Goal: Find contact information: Find contact information

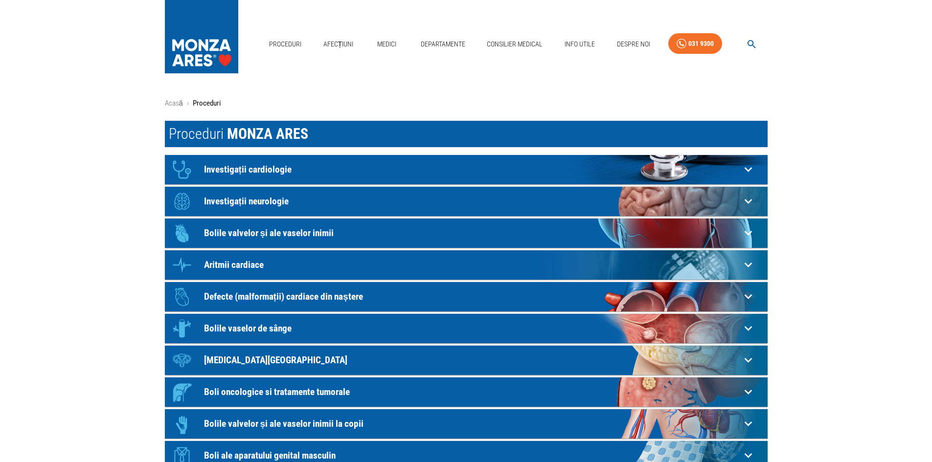
click at [261, 175] on p "Investigații neurologie" at bounding box center [472, 169] width 537 height 10
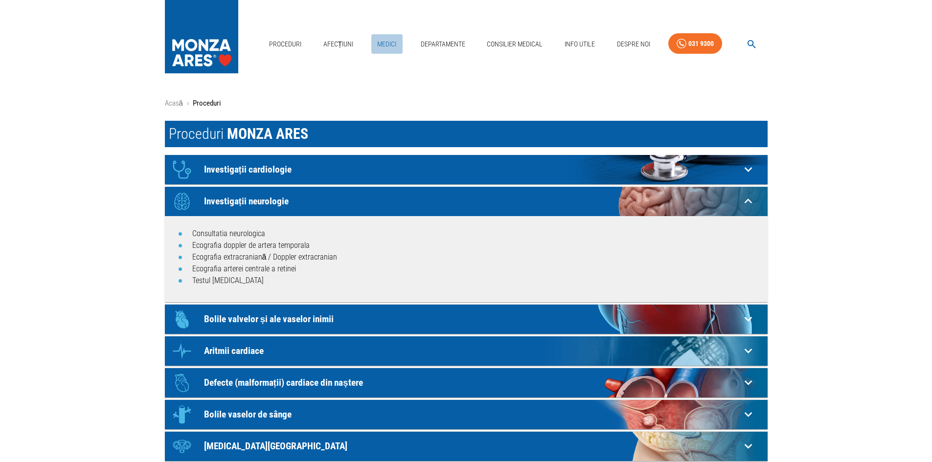
click at [388, 42] on link "Medici" at bounding box center [386, 44] width 31 height 20
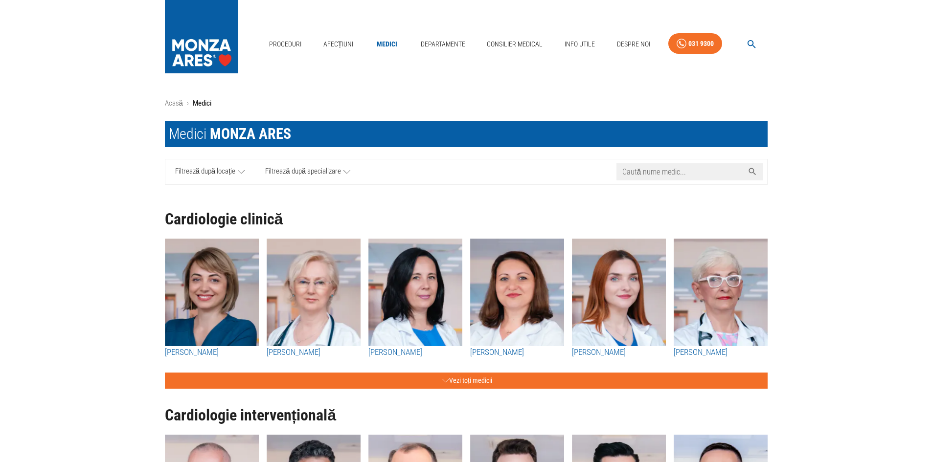
click at [687, 172] on input "Caută nume medic..." at bounding box center [679, 171] width 127 height 17
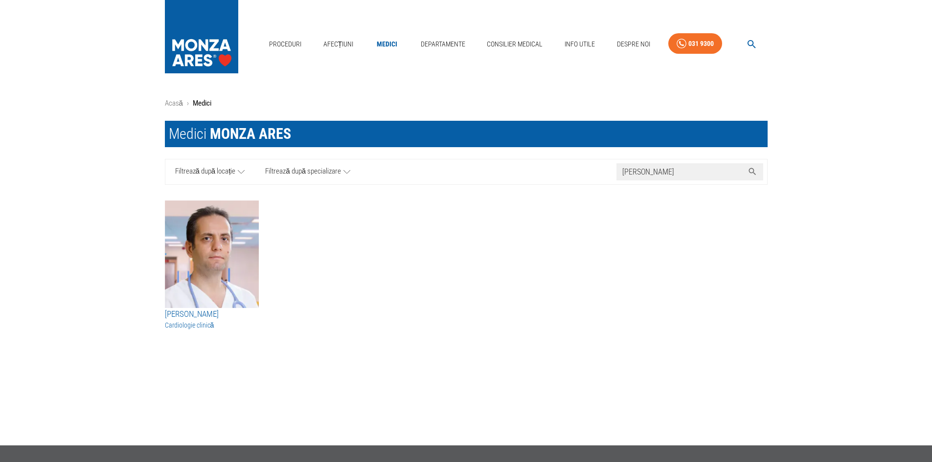
type input "[PERSON_NAME]"
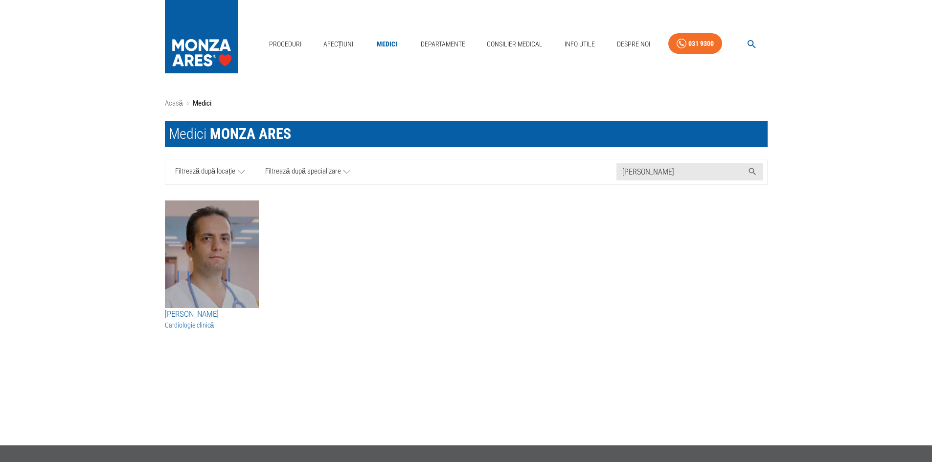
click at [225, 253] on img "button" at bounding box center [212, 255] width 94 height 108
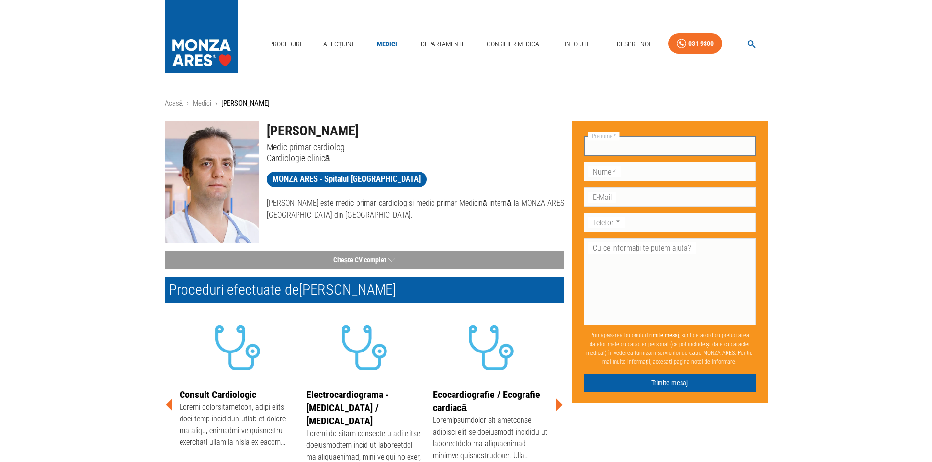
click at [621, 144] on input "Prenume   *" at bounding box center [670, 146] width 172 height 20
click at [435, 44] on link "Departamente" at bounding box center [443, 44] width 52 height 20
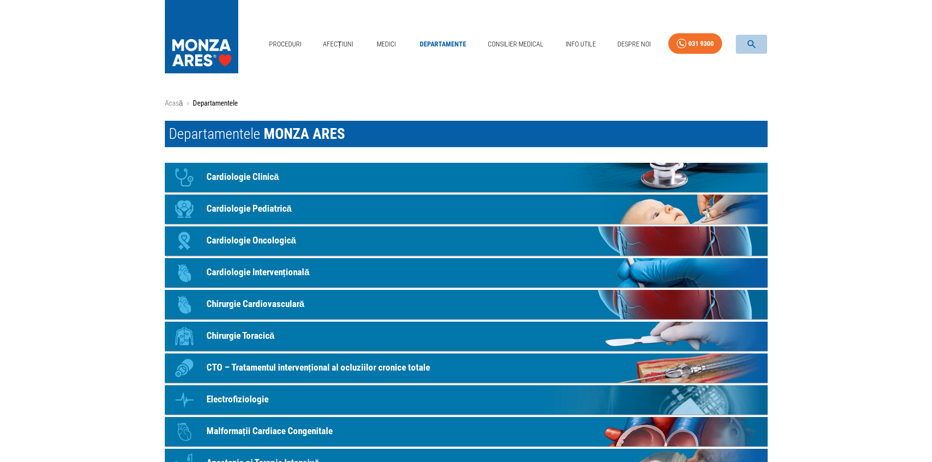
click at [747, 41] on icon "button" at bounding box center [751, 44] width 11 height 11
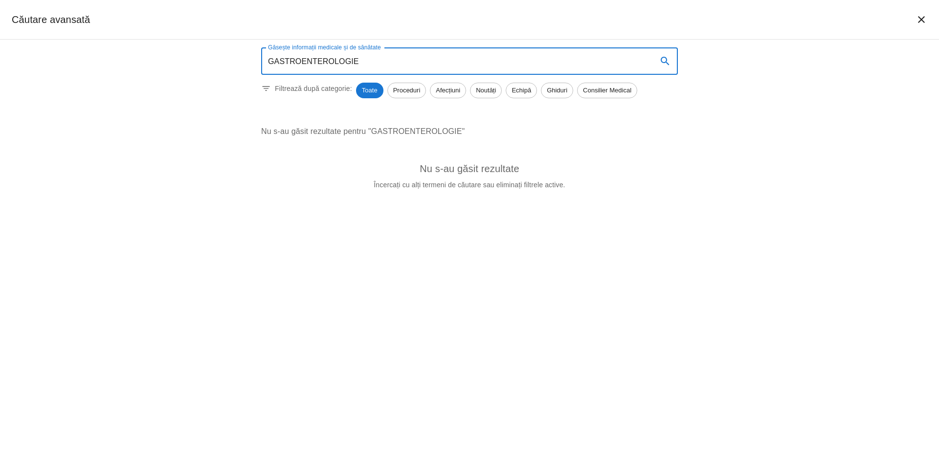
type input "GASTROENTEROLOGIE"
click at [450, 92] on span "Afecțiuni" at bounding box center [447, 91] width 35 height 10
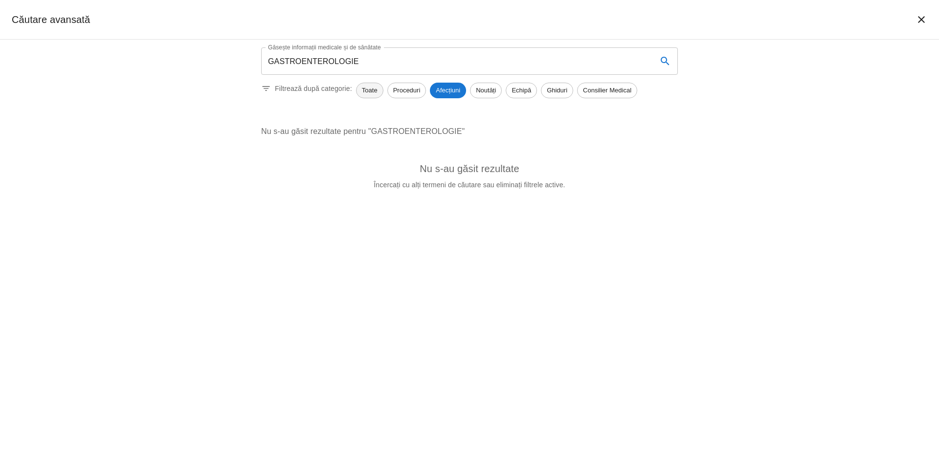
click at [372, 92] on span "Toate" at bounding box center [370, 91] width 26 height 10
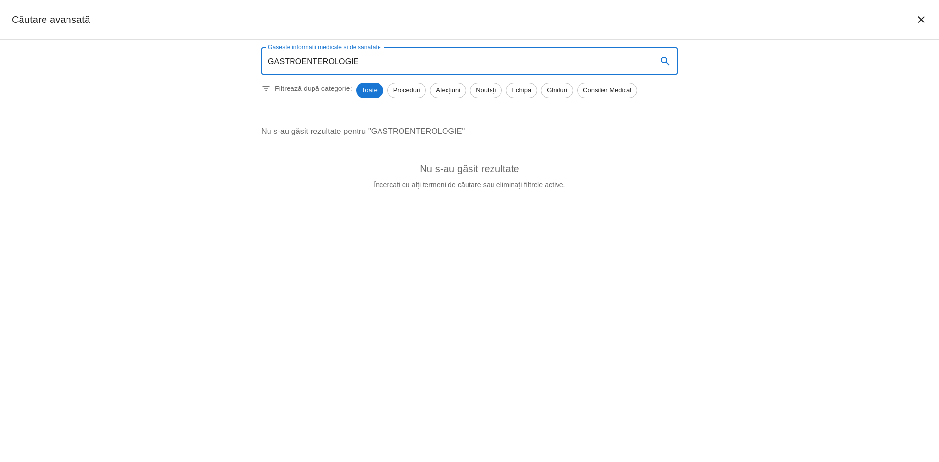
click at [401, 58] on input "GASTROENTEROLOGIE" at bounding box center [455, 60] width 388 height 27
drag, startPoint x: 388, startPoint y: 64, endPoint x: 383, endPoint y: 64, distance: 4.9
drag, startPoint x: 383, startPoint y: 64, endPoint x: 270, endPoint y: 65, distance: 113.5
click at [270, 65] on input "GASTROENTEROLOGIE" at bounding box center [455, 60] width 388 height 27
